Goal: Transaction & Acquisition: Purchase product/service

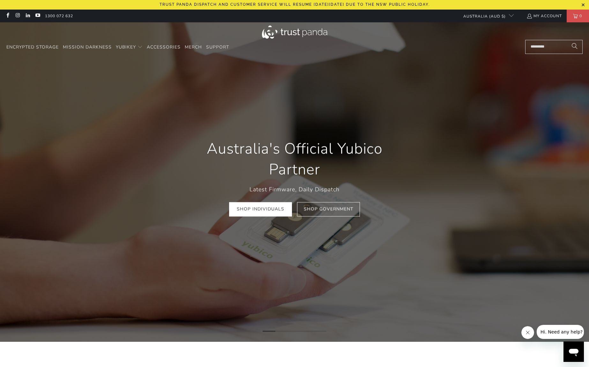
scroll to position [0, 118]
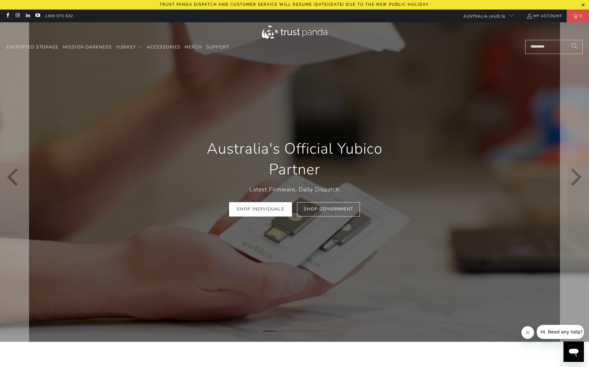
click at [286, 222] on div "Australia's Official Yubico Partner Latest Firmware, Daily Dispatch Shop Indivi…" at bounding box center [295, 177] width 230 height 97
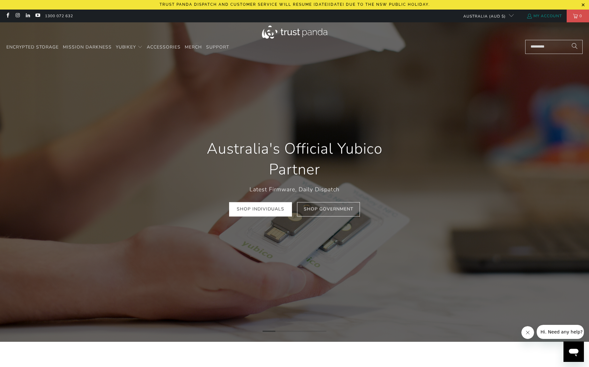
click at [553, 12] on link "My Account" at bounding box center [544, 15] width 35 height 7
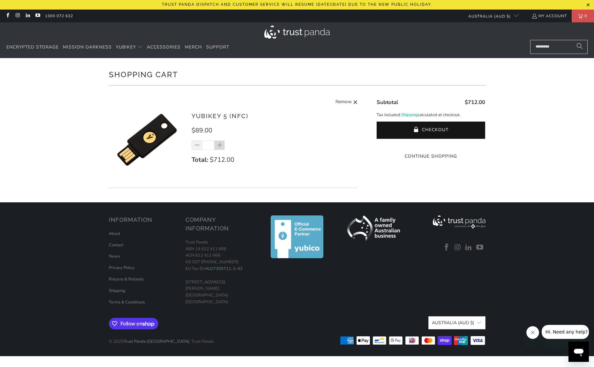
click at [220, 149] on span at bounding box center [219, 145] width 11 height 10
type input "*"
click at [220, 149] on div "*" at bounding box center [211, 145] width 41 height 10
click at [219, 144] on span at bounding box center [220, 145] width 6 height 6
type input "**"
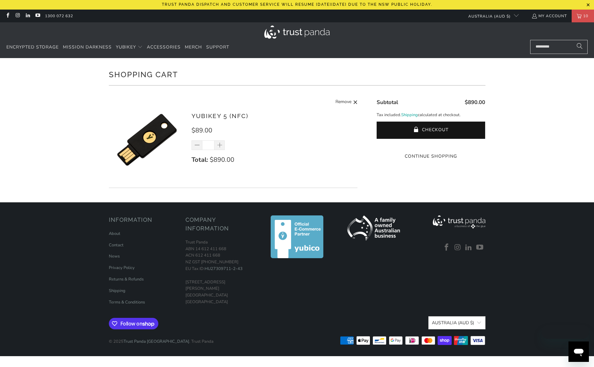
click at [291, 127] on p "$89.00" at bounding box center [271, 130] width 160 height 10
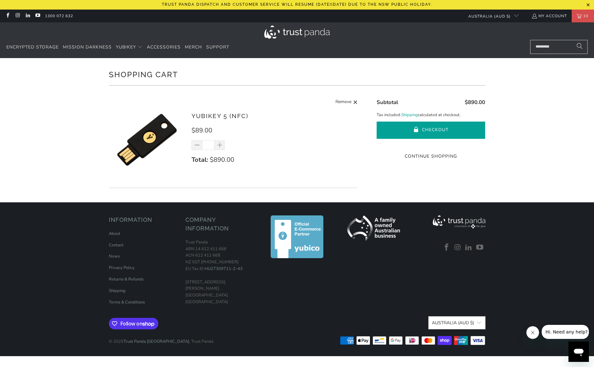
click at [445, 130] on button "Checkout" at bounding box center [431, 130] width 109 height 17
